Goal: Task Accomplishment & Management: Manage account settings

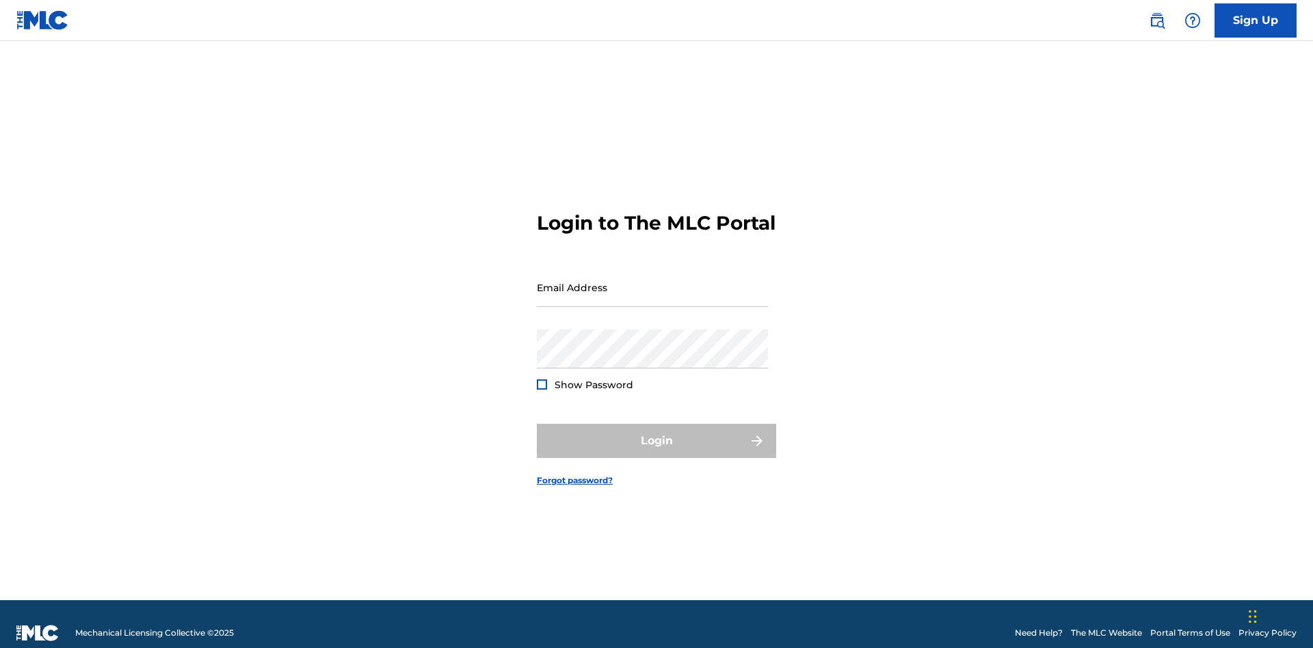
scroll to position [18, 0]
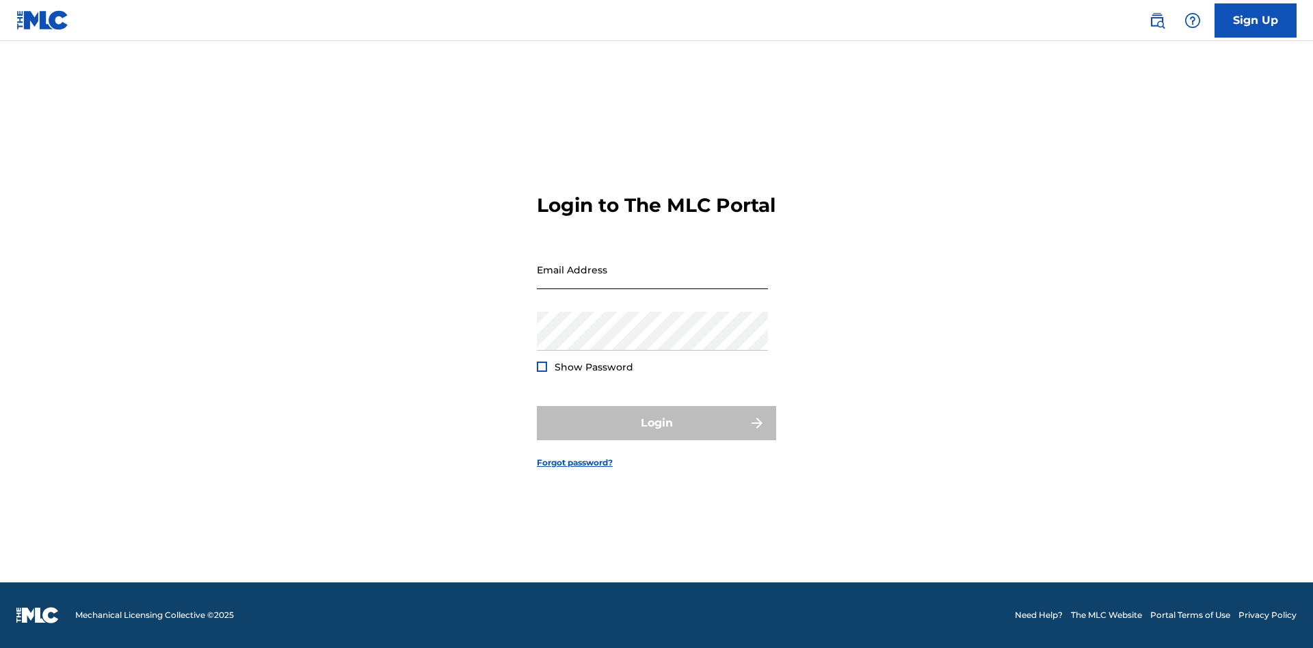
click at [652, 281] on input "Email Address" at bounding box center [652, 269] width 231 height 39
type input "[EMAIL_ADDRESS][DOMAIN_NAME]"
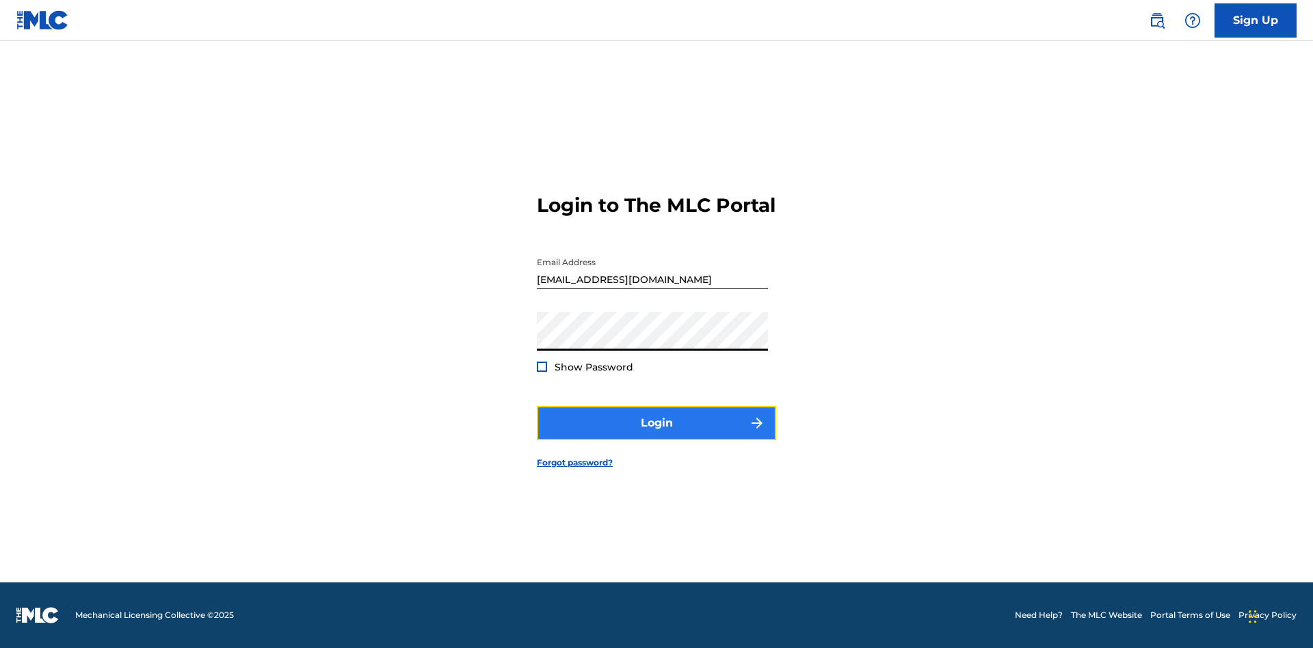
click at [656, 435] on button "Login" at bounding box center [656, 423] width 239 height 34
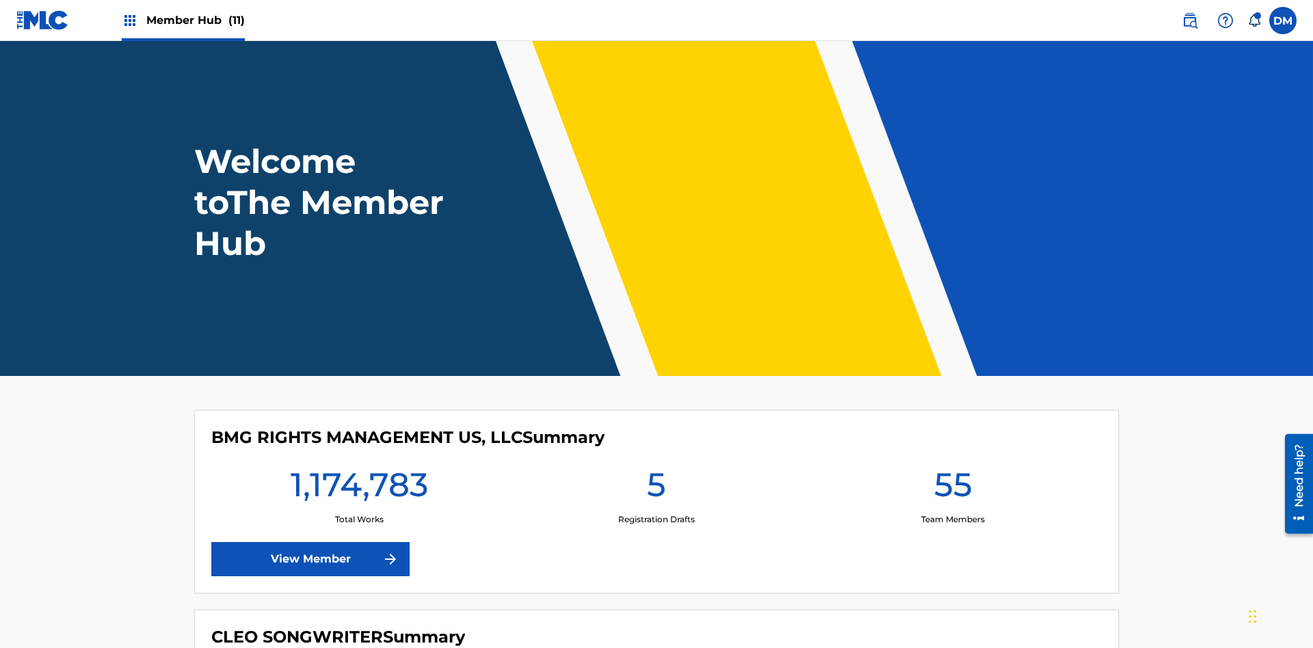
click at [195, 20] on span "Member Hub (11)" at bounding box center [195, 20] width 98 height 16
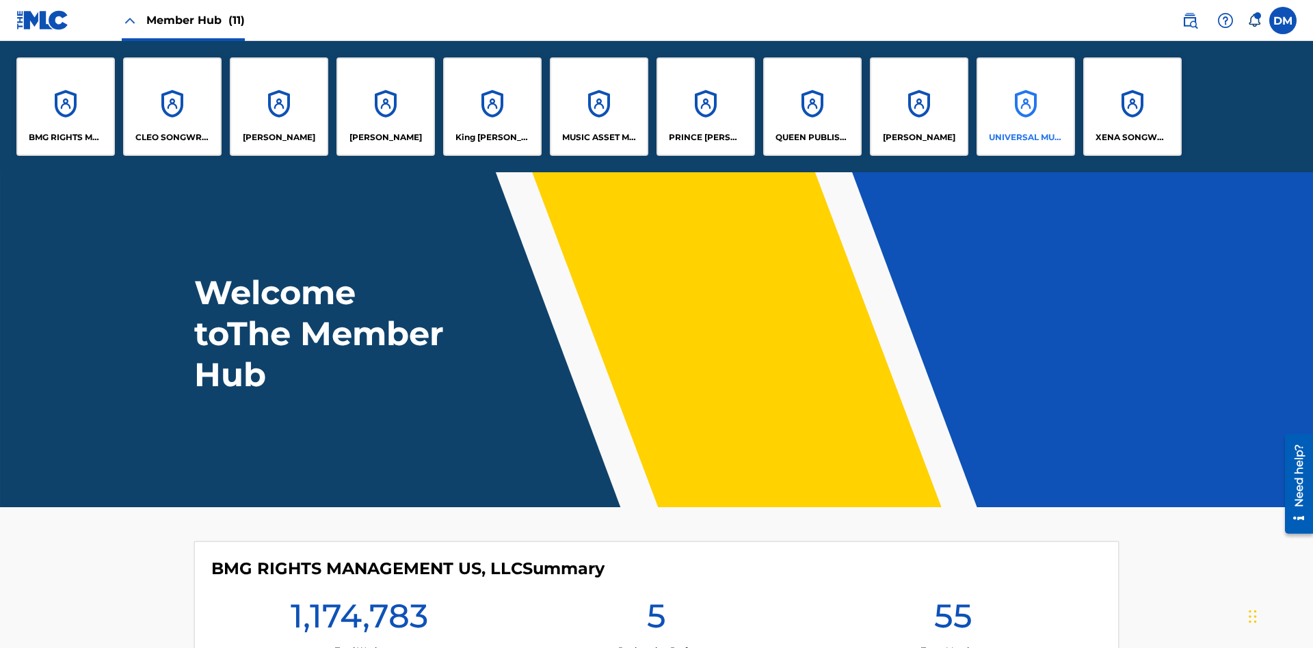
click at [1025, 137] on p "UNIVERSAL MUSIC PUB GROUP" at bounding box center [1026, 137] width 75 height 12
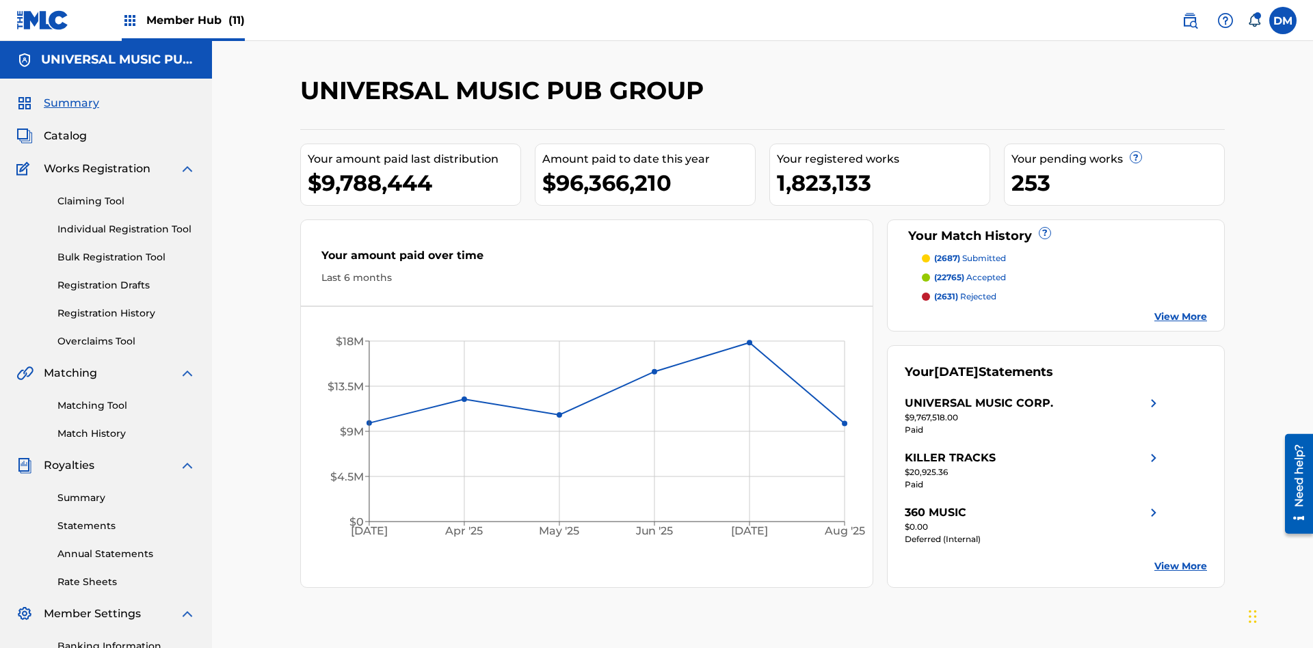
click at [126, 639] on link "Banking Information" at bounding box center [126, 646] width 138 height 14
click at [195, 20] on span "Member Hub (11)" at bounding box center [195, 20] width 98 height 16
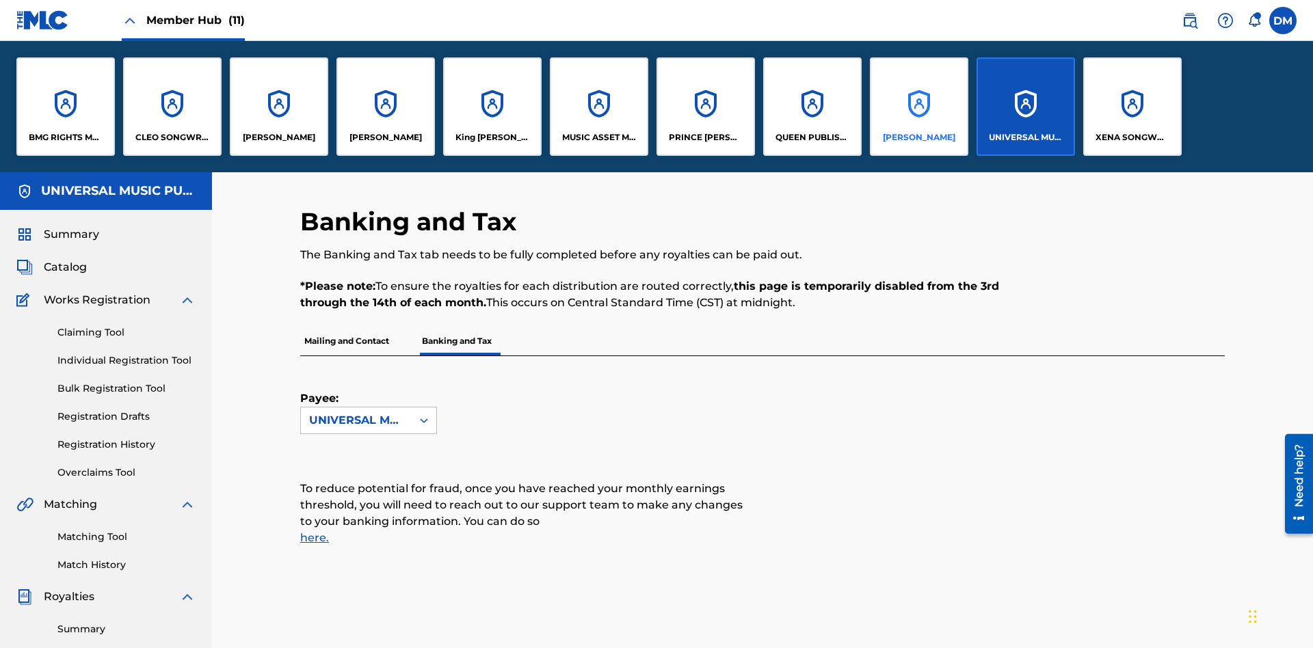
click at [918, 137] on p "[PERSON_NAME]" at bounding box center [919, 137] width 72 height 12
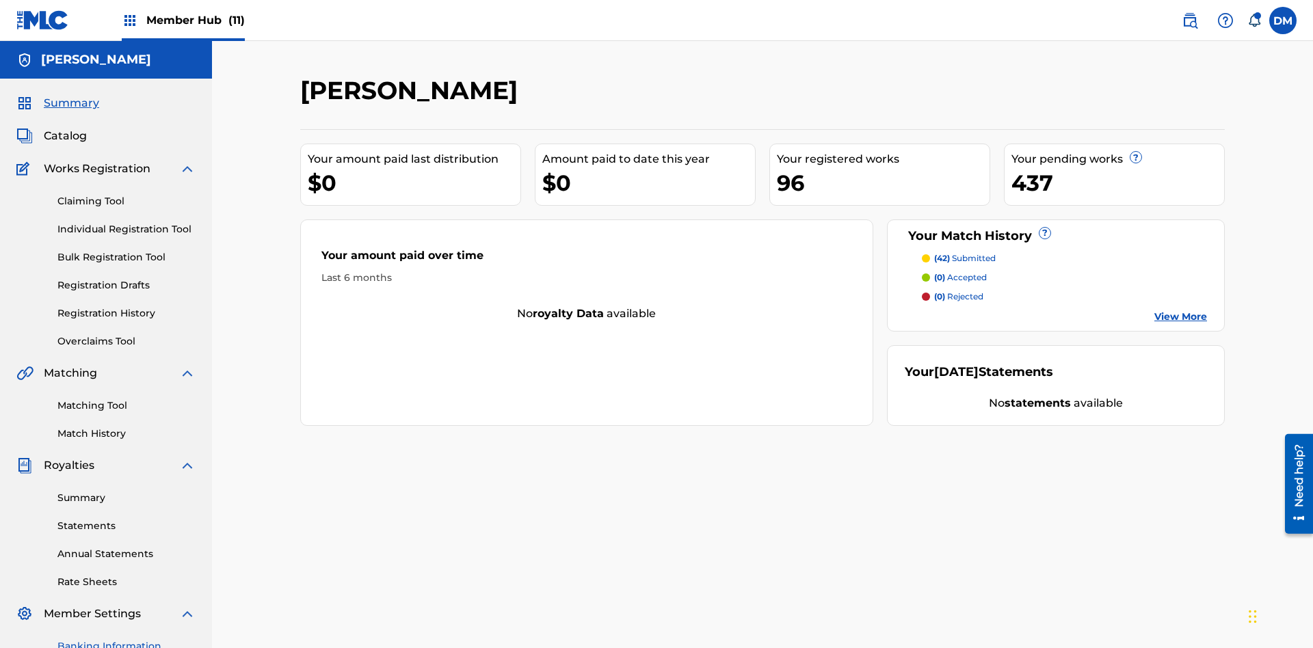
click at [126, 639] on link "Banking Information" at bounding box center [126, 646] width 138 height 14
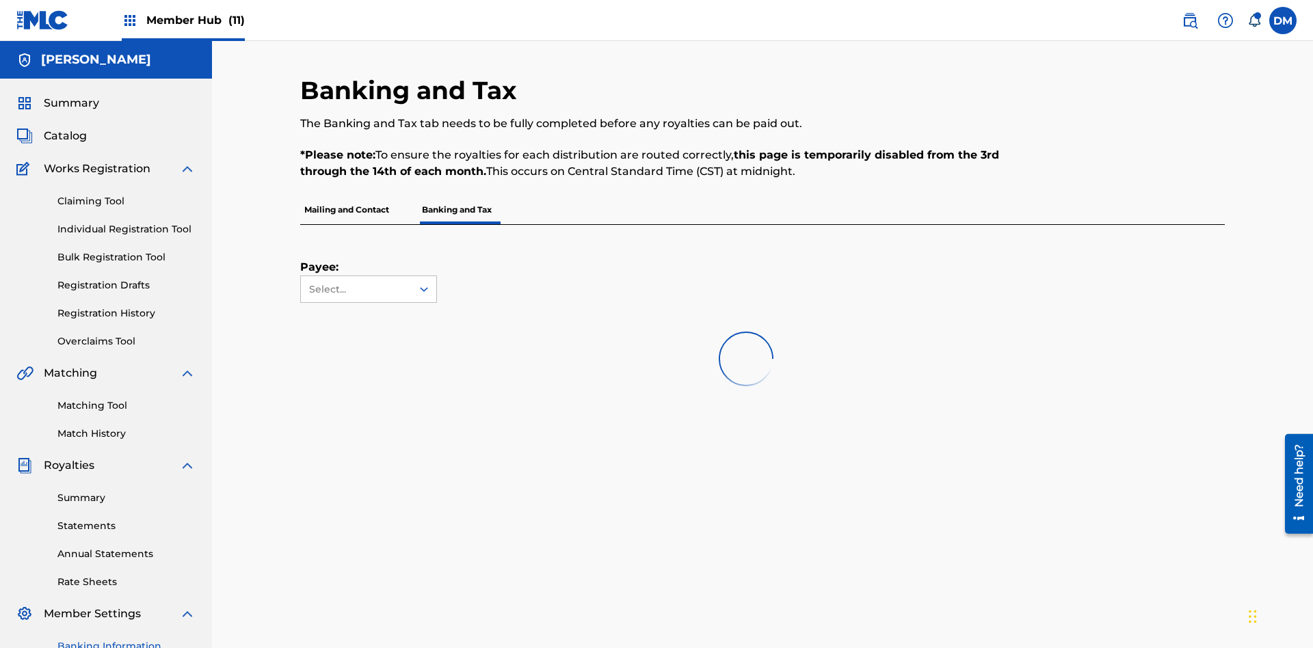
click at [195, 20] on span "Member Hub (11)" at bounding box center [195, 20] width 98 height 16
